Goal: Find specific page/section: Find specific page/section

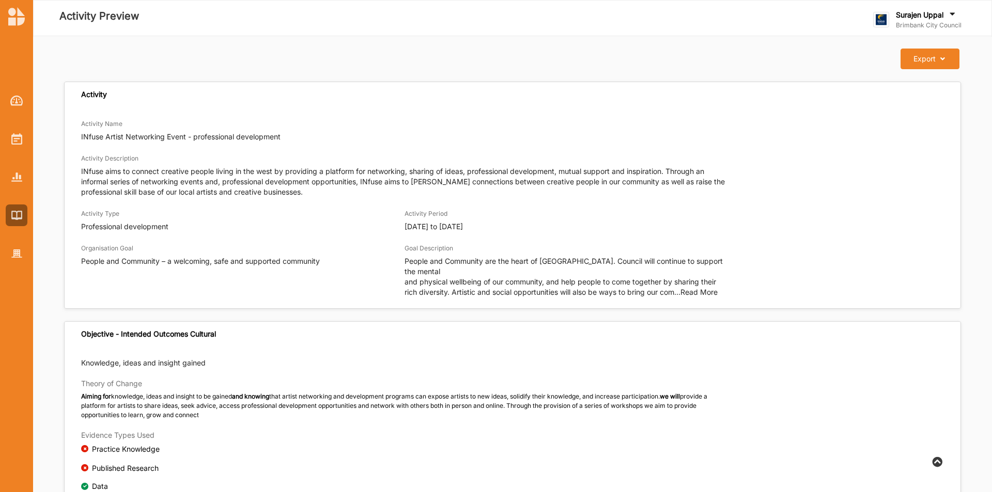
scroll to position [498, 0]
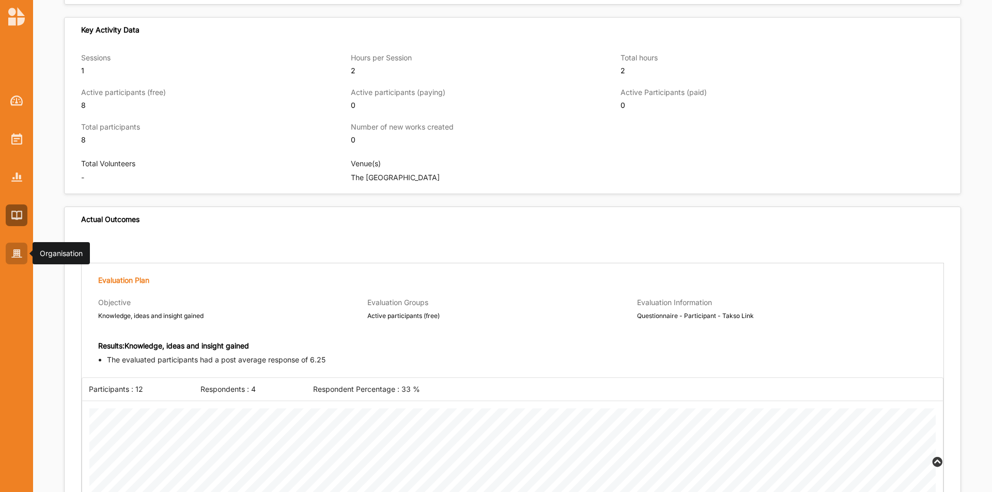
click at [23, 250] on div at bounding box center [17, 254] width 22 height 22
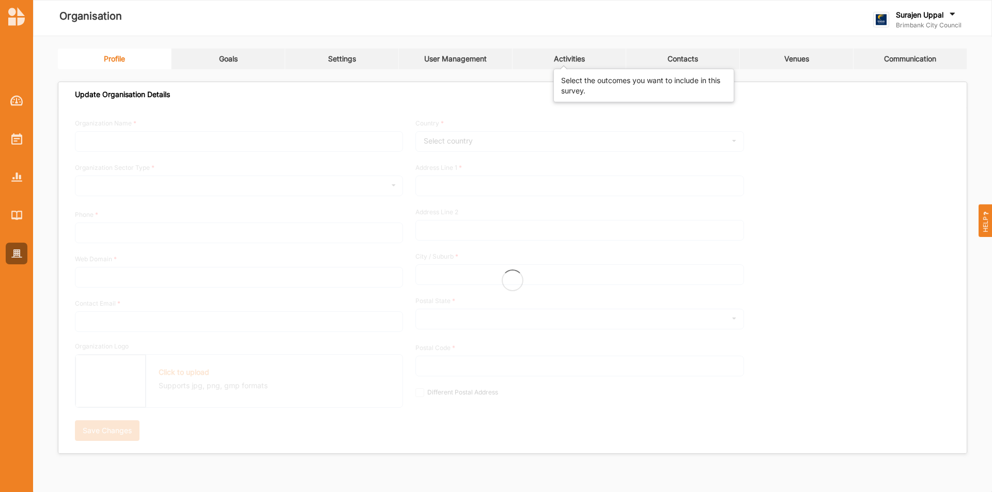
drag, startPoint x: 558, startPoint y: 57, endPoint x: 840, endPoint y: 196, distance: 314.6
click at [558, 57] on div "Activities" at bounding box center [569, 58] width 31 height 9
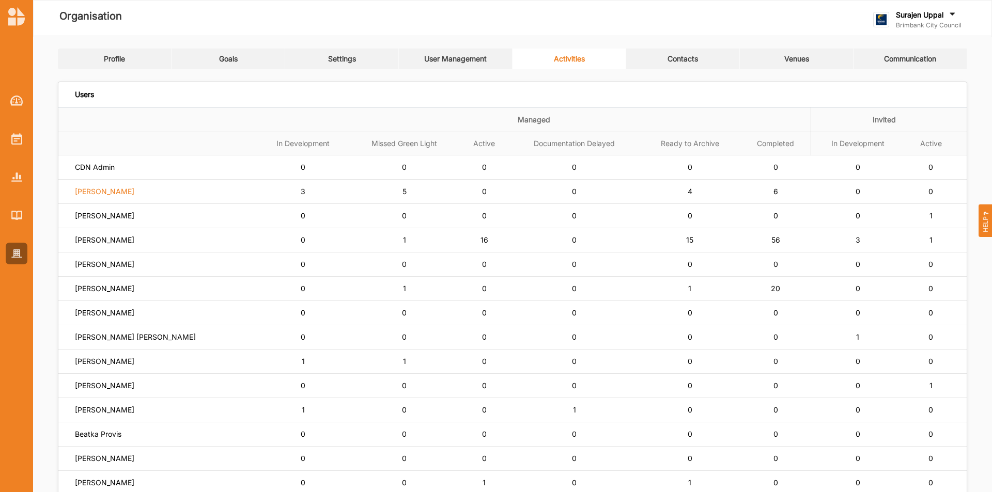
click at [105, 191] on label "[PERSON_NAME]" at bounding box center [104, 191] width 59 height 9
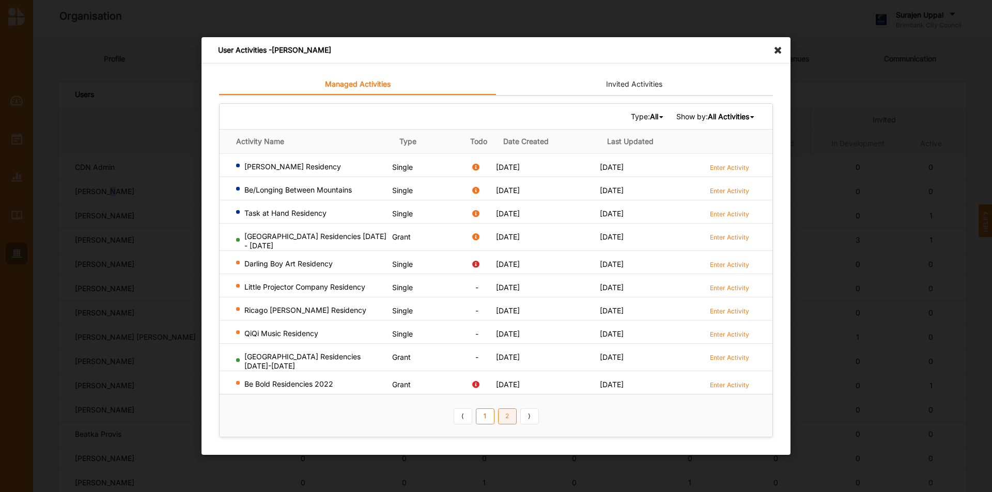
click at [508, 410] on link "2" at bounding box center [507, 416] width 19 height 17
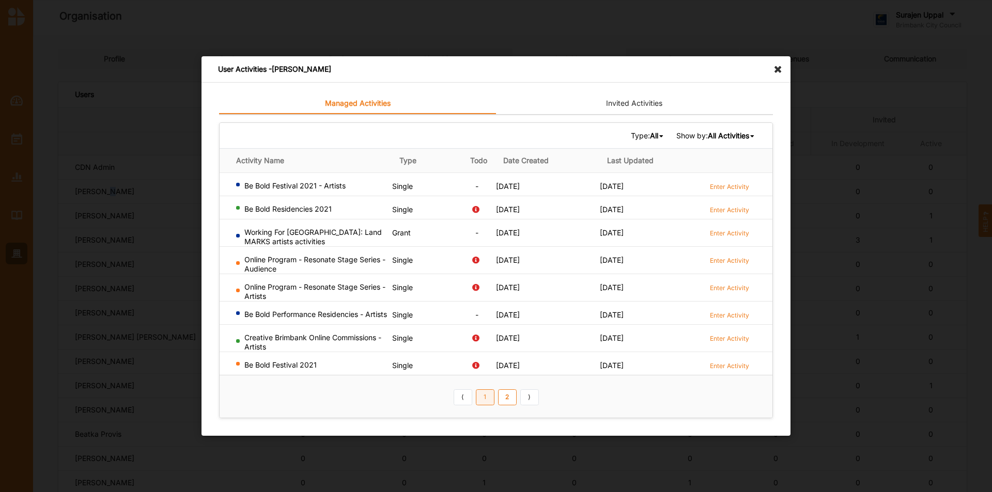
click at [489, 404] on link "1" at bounding box center [485, 397] width 19 height 17
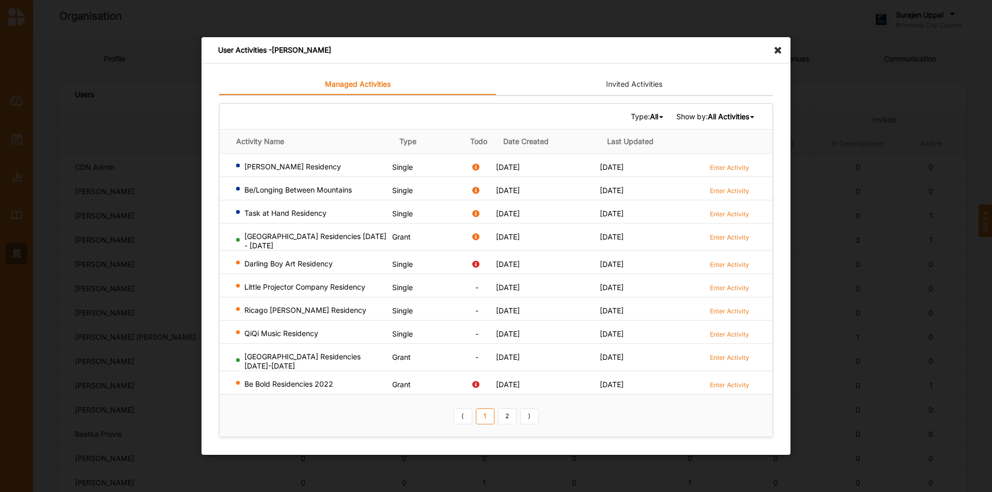
click at [784, 59] on div "User Activities - [PERSON_NAME]" at bounding box center [495, 50] width 589 height 26
click at [774, 54] on icon at bounding box center [780, 45] width 17 height 17
